Goal: Entertainment & Leisure: Consume media (video, audio)

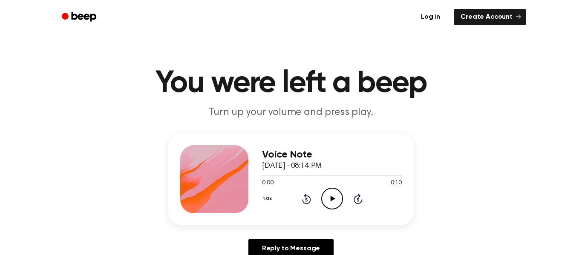
click at [327, 204] on icon "Play Audio" at bounding box center [332, 199] width 22 height 22
click at [327, 204] on icon "Pause Audio" at bounding box center [332, 199] width 22 height 22
click at [327, 204] on icon "Play Audio" at bounding box center [332, 199] width 22 height 22
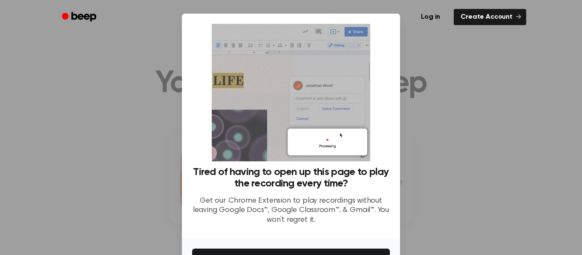
click at [520, 87] on div at bounding box center [291, 127] width 582 height 255
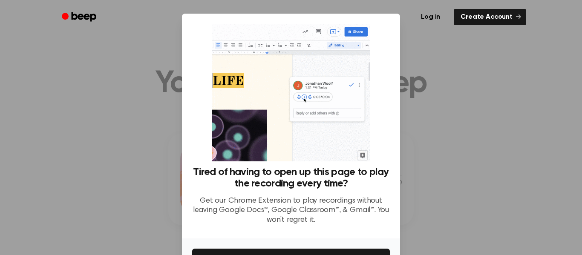
click at [520, 87] on div at bounding box center [291, 127] width 582 height 255
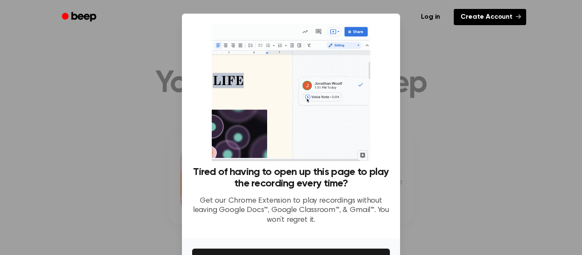
click at [517, 14] on icon at bounding box center [518, 16] width 5 height 5
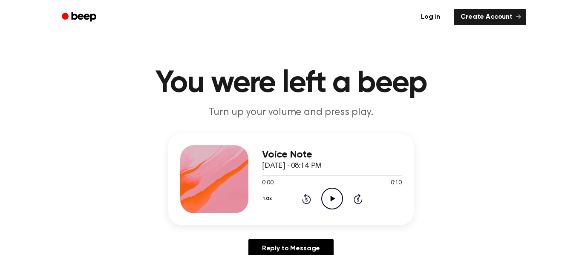
click at [324, 197] on icon "Play Audio" at bounding box center [332, 199] width 22 height 22
click at [324, 197] on icon "Pause Audio" at bounding box center [332, 199] width 22 height 22
click at [324, 197] on icon "Play Audio" at bounding box center [332, 199] width 22 height 22
click at [324, 197] on icon "Pause Audio" at bounding box center [332, 199] width 22 height 22
click at [324, 197] on icon "Play Audio" at bounding box center [332, 199] width 22 height 22
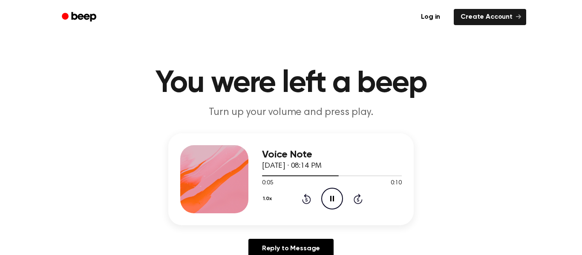
click at [324, 197] on icon "Pause Audio" at bounding box center [332, 199] width 22 height 22
click at [324, 197] on icon "Play Audio" at bounding box center [332, 199] width 22 height 22
click at [324, 197] on icon "Pause Audio" at bounding box center [332, 199] width 22 height 22
